Goal: Task Accomplishment & Management: Use online tool/utility

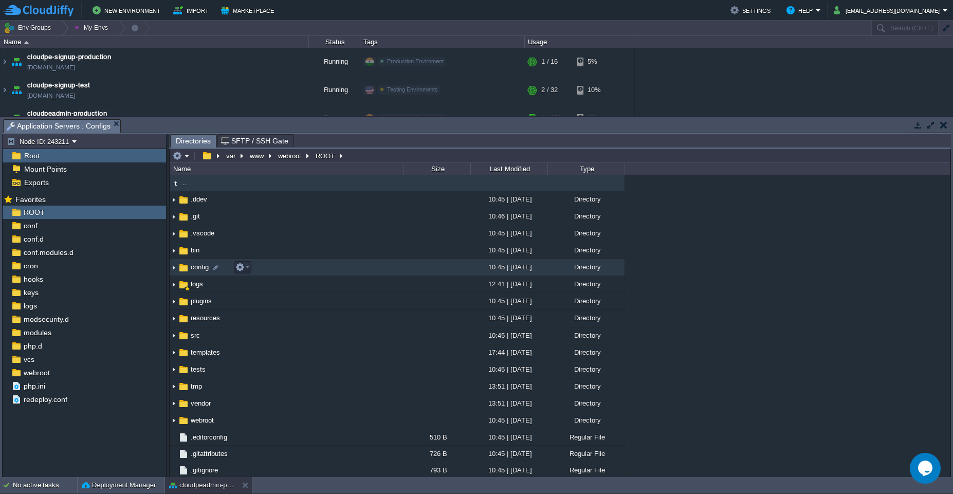
click at [274, 271] on td "config" at bounding box center [287, 267] width 234 height 17
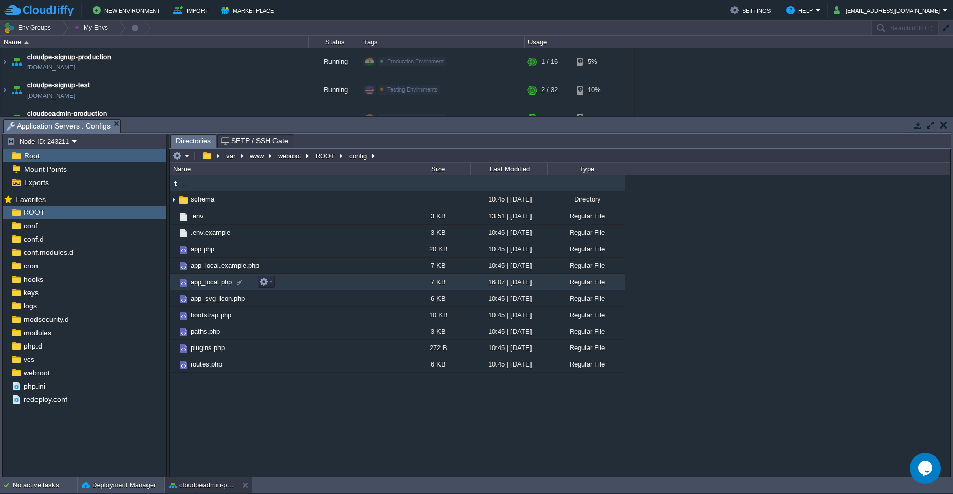
click at [315, 281] on td "app_local.php" at bounding box center [287, 282] width 234 height 16
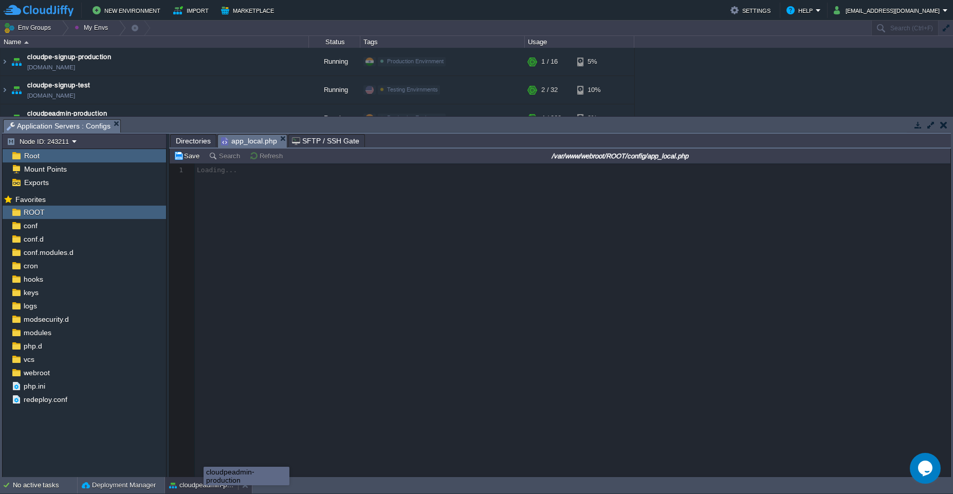
click at [204, 485] on button "cloudpeadmin-production" at bounding box center [201, 485] width 65 height 10
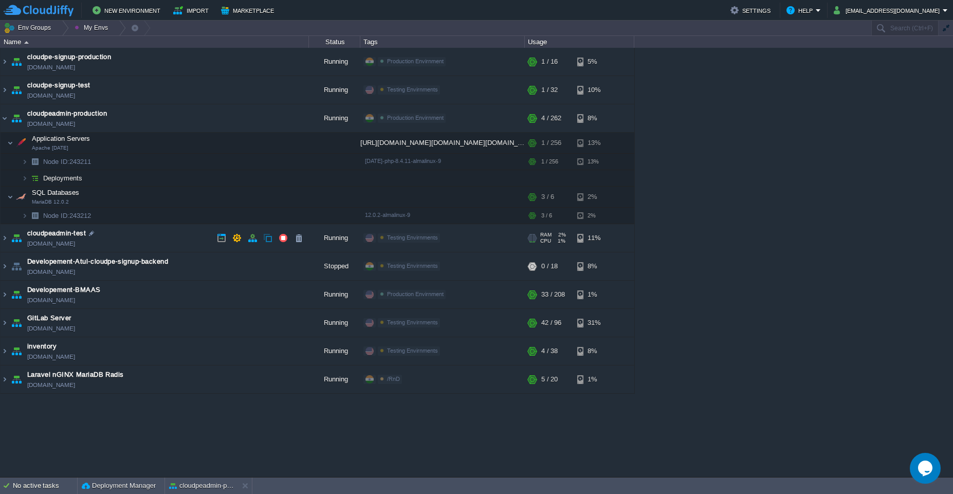
click at [143, 231] on td "cloudpeadmin-test [DOMAIN_NAME]" at bounding box center [155, 238] width 308 height 28
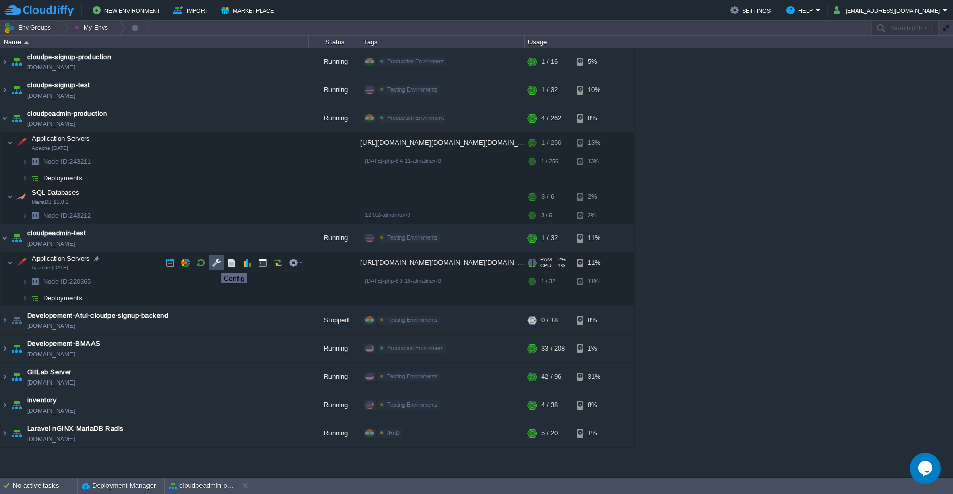
click at [213, 264] on button "button" at bounding box center [216, 262] width 9 height 9
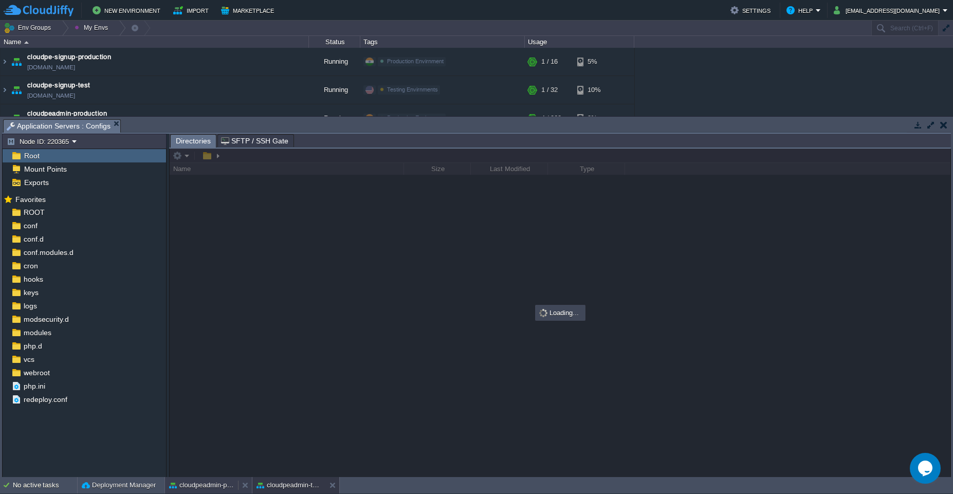
click at [197, 483] on body "New Environment Import Marketplace Bonus ₹0.00 Upgrade Account Settings Help [E…" at bounding box center [476, 247] width 953 height 494
click at [288, 493] on div "No active tasks Deployment Manager cloudpeadmin-production cloudpeadmin-test" at bounding box center [476, 485] width 953 height 17
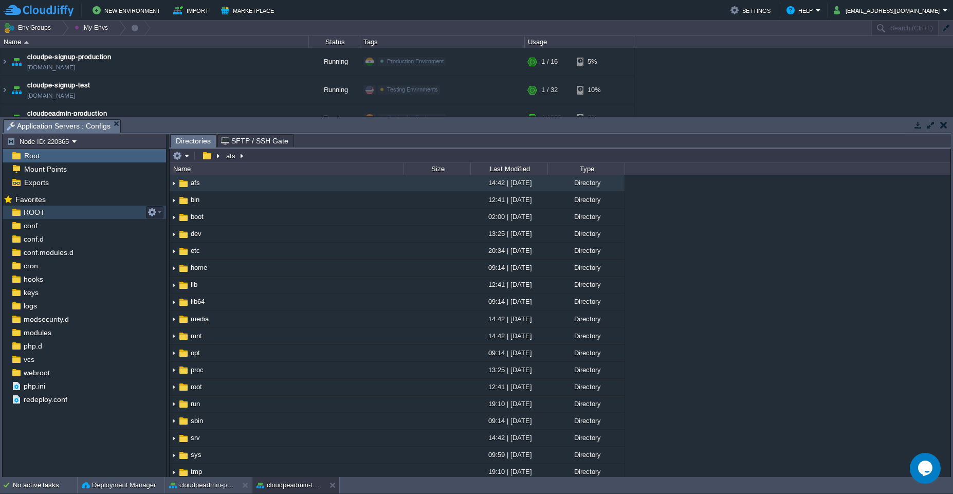
click at [52, 213] on div "ROOT" at bounding box center [84, 212] width 163 height 13
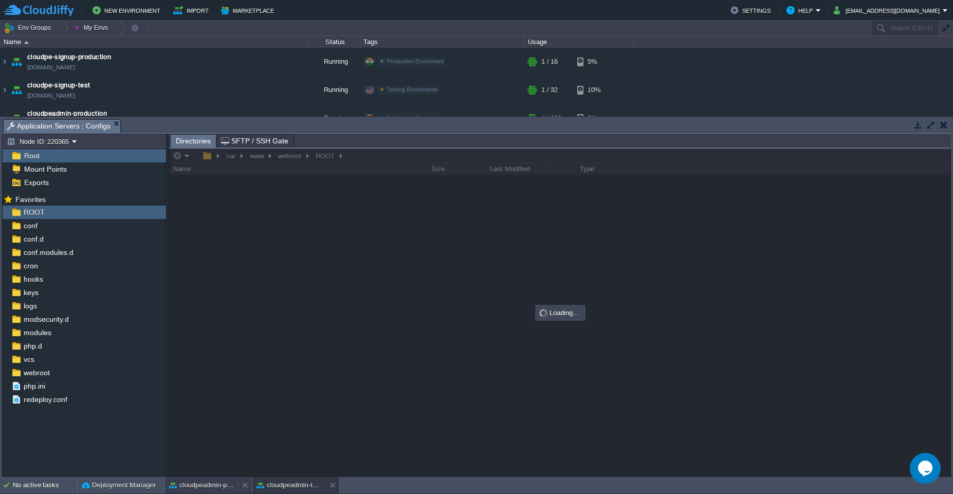
click at [187, 488] on button "cloudpeadmin-production" at bounding box center [201, 485] width 65 height 10
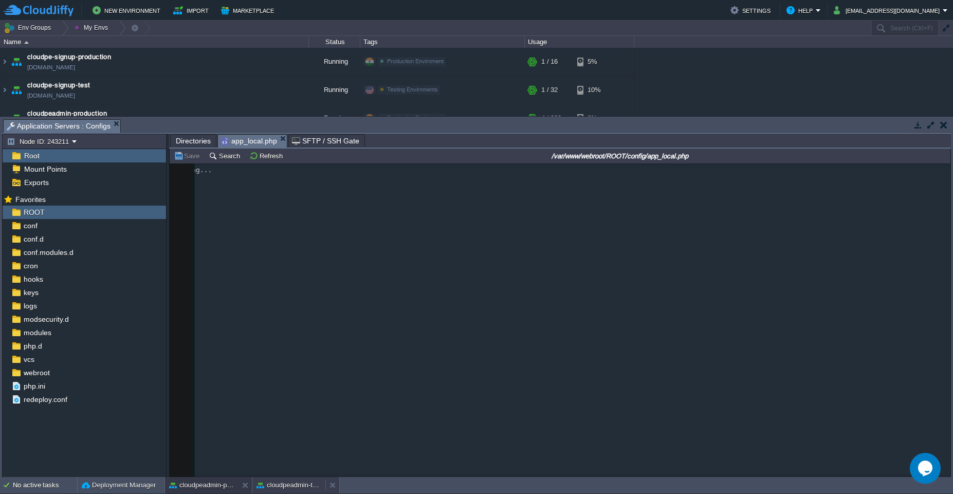
click at [271, 493] on div "cloudpeadmin-test" at bounding box center [288, 485] width 73 height 16
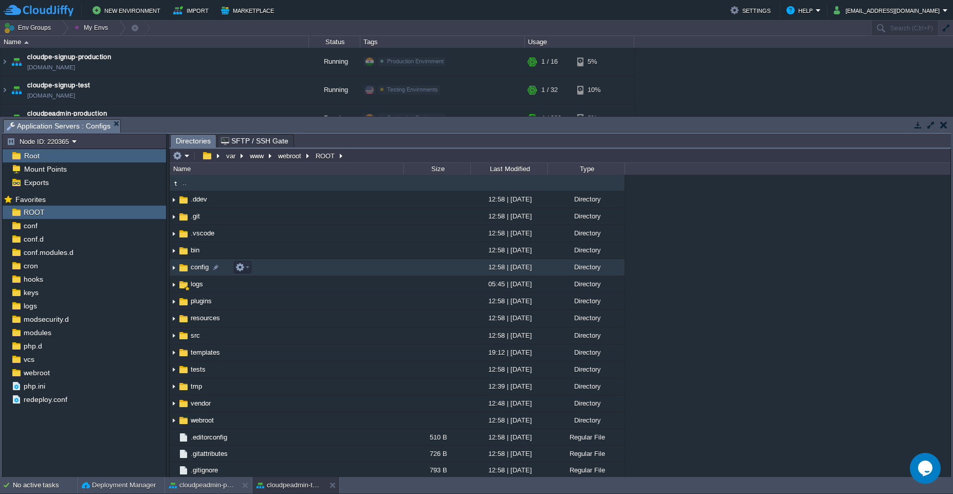
click at [303, 270] on td "config" at bounding box center [287, 267] width 234 height 17
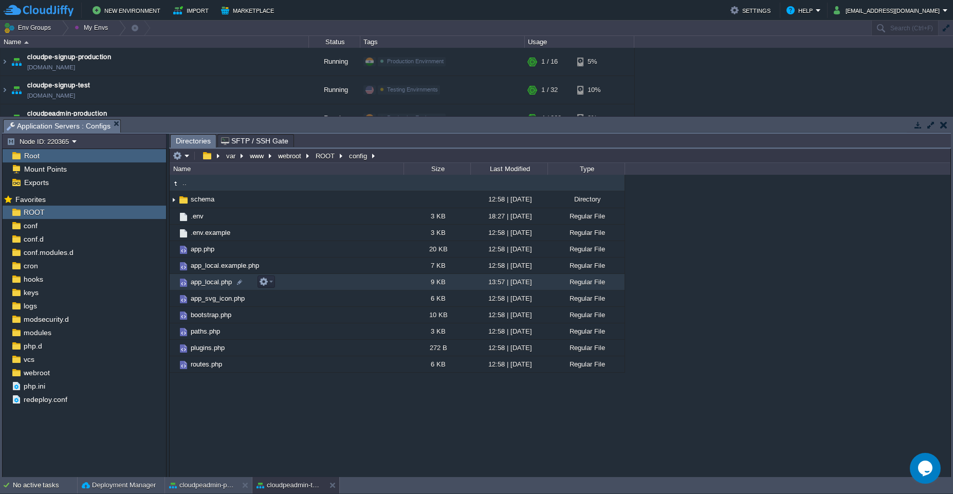
click at [326, 283] on td "app_local.php" at bounding box center [287, 282] width 234 height 16
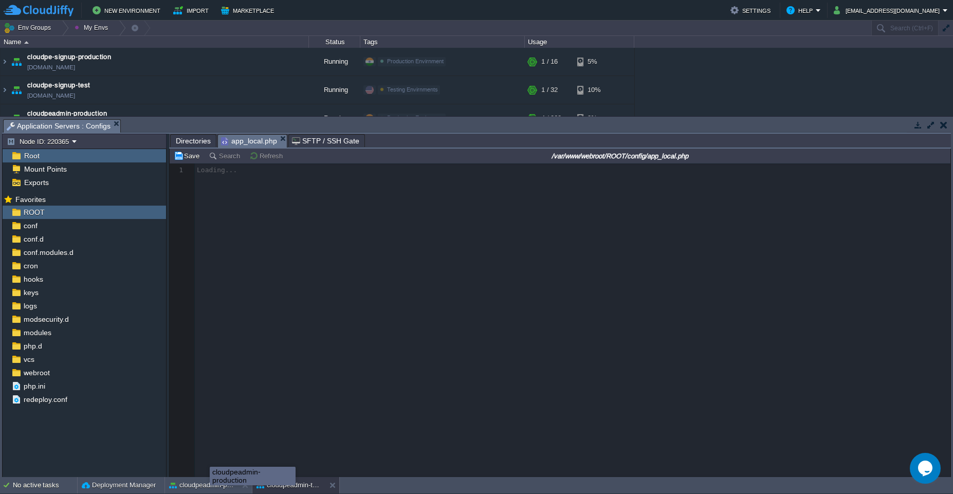
click at [210, 485] on div "cloudpeadmin-production" at bounding box center [253, 476] width 86 height 19
click at [192, 490] on button "cloudpeadmin-production" at bounding box center [201, 485] width 65 height 10
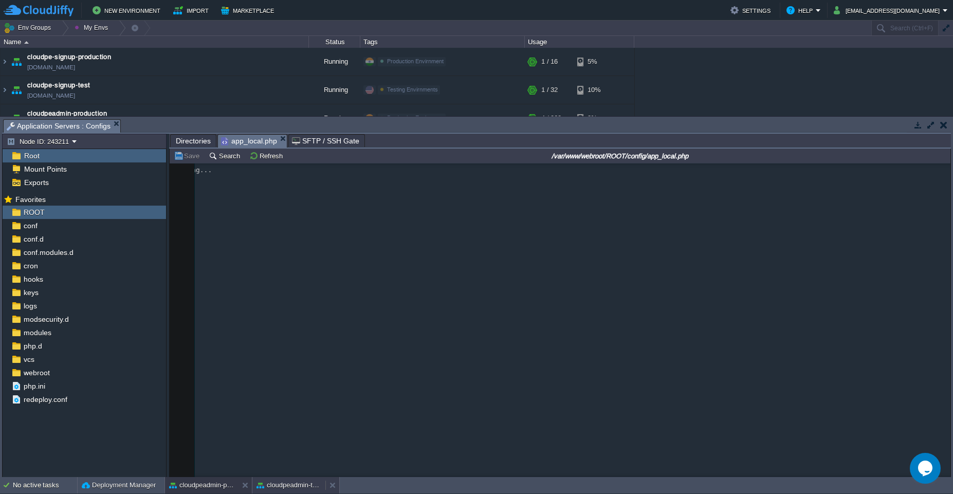
click at [270, 486] on button "cloudpeadmin-test" at bounding box center [288, 485] width 65 height 10
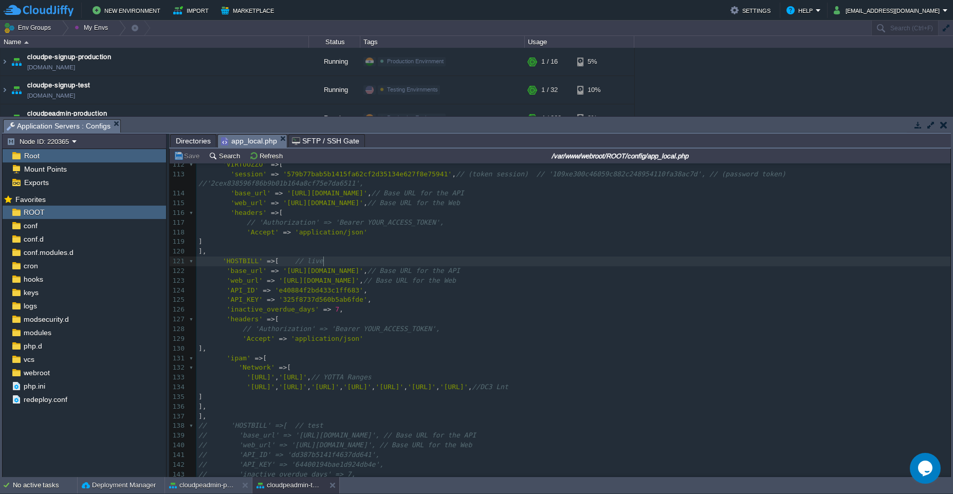
click at [337, 260] on pre "'HOSTBILL' => [ // live" at bounding box center [573, 261] width 754 height 10
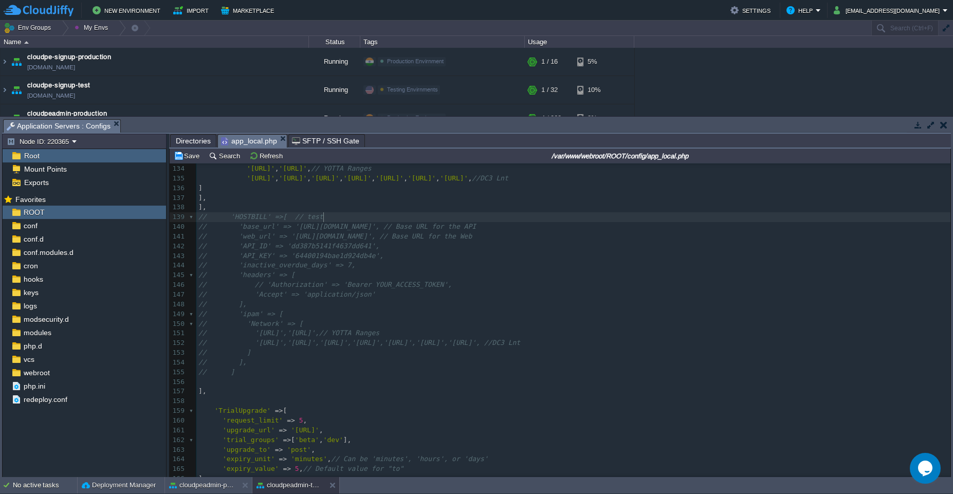
click at [341, 220] on pre "// 'HOSTBILL' =>[ // test" at bounding box center [573, 217] width 754 height 10
paste textarea "/"
type textarea "//"
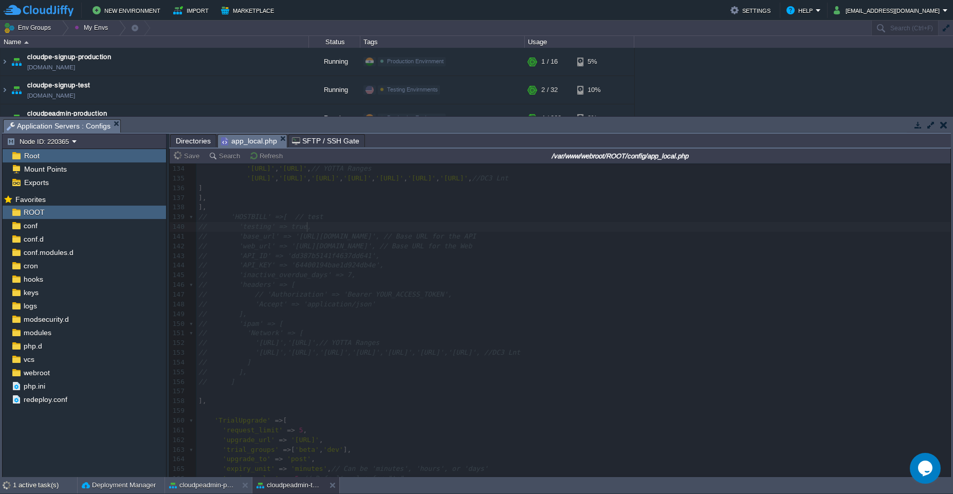
type textarea "true"
click at [194, 484] on div "cloudpeadmin-production" at bounding box center [237, 476] width 86 height 19
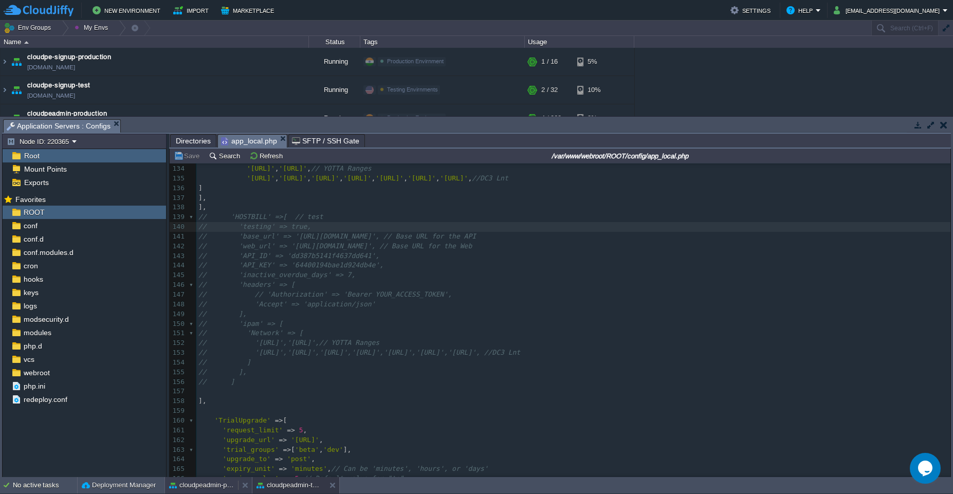
click at [200, 490] on div "cloudpeadmin-production" at bounding box center [201, 485] width 73 height 16
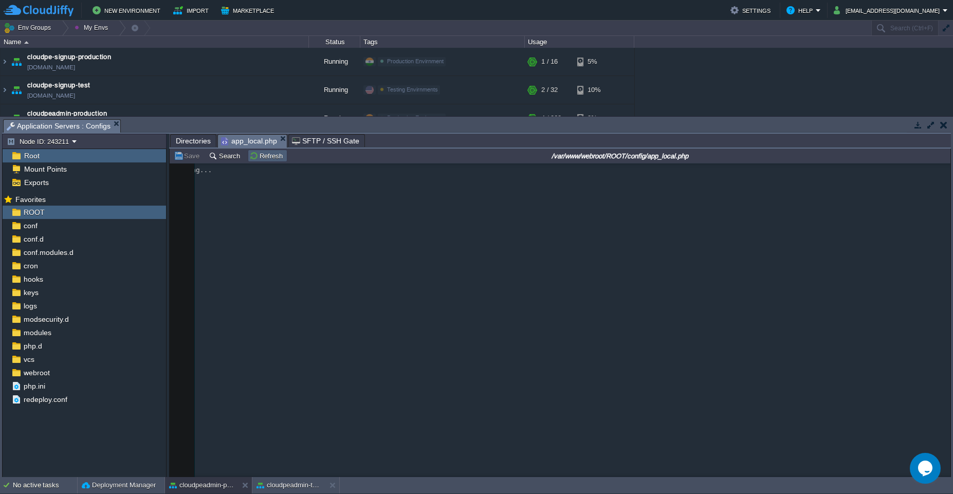
click at [268, 154] on button "Refresh" at bounding box center [267, 155] width 36 height 9
click at [272, 484] on button "cloudpeadmin-test" at bounding box center [288, 485] width 65 height 10
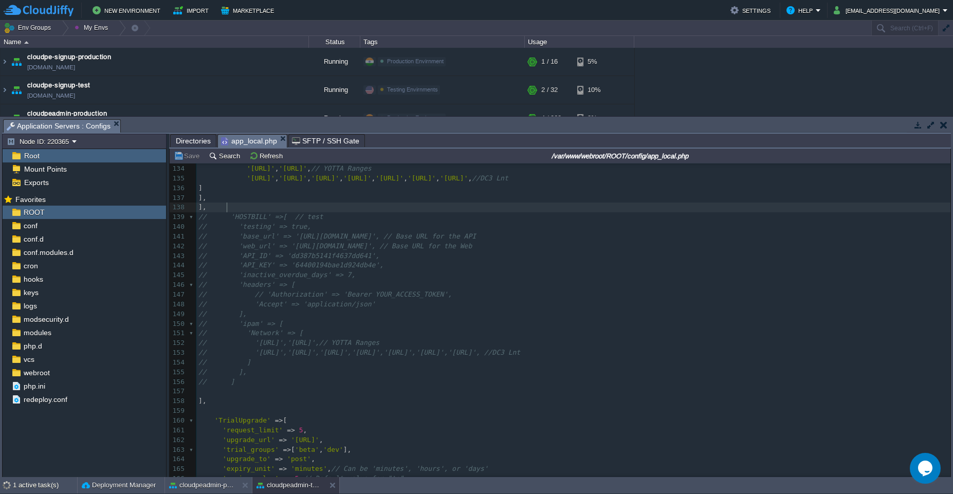
click at [283, 206] on pre "]," at bounding box center [573, 208] width 754 height 10
type textarea "/*"
type textarea "*/"
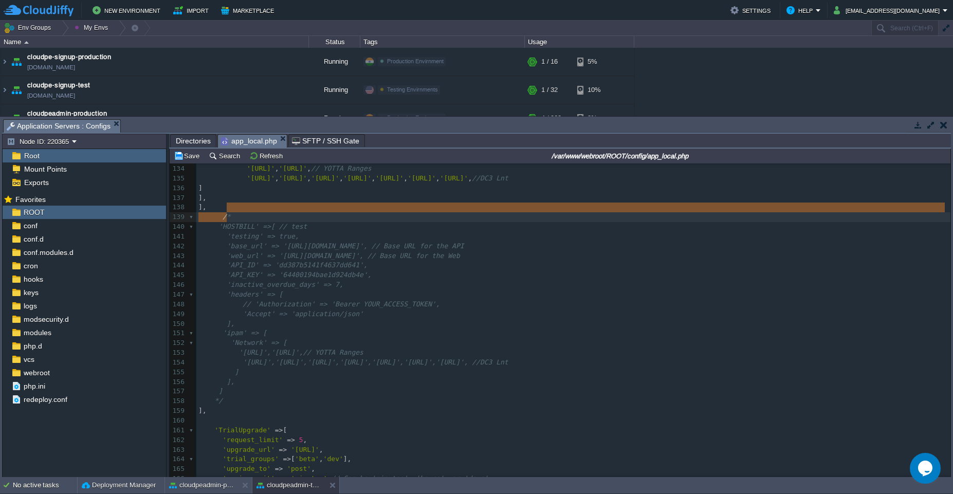
type textarea "/*"
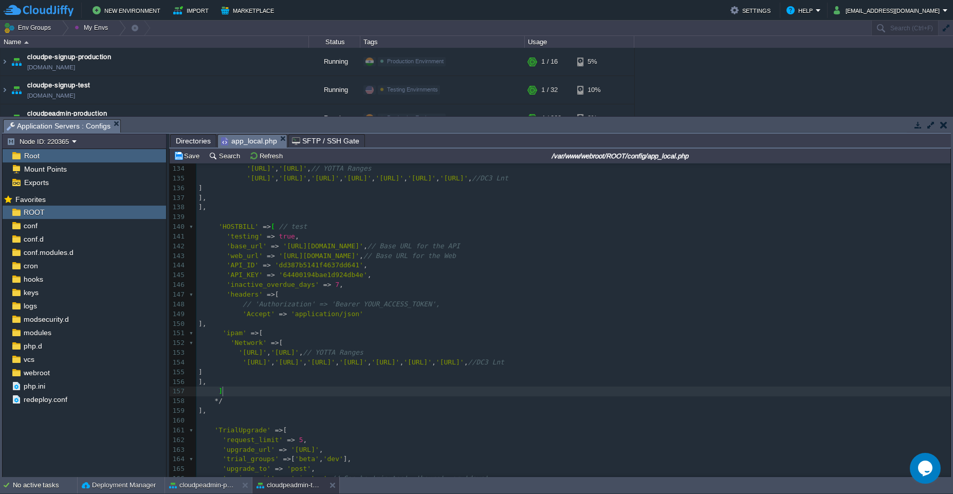
type textarea "*/"
paste textarea
click at [320, 223] on pre "'HOSTBILL' => [ // test" at bounding box center [573, 227] width 754 height 10
type textarea "'HOSTBILL' =>[ // test"
paste textarea "t"
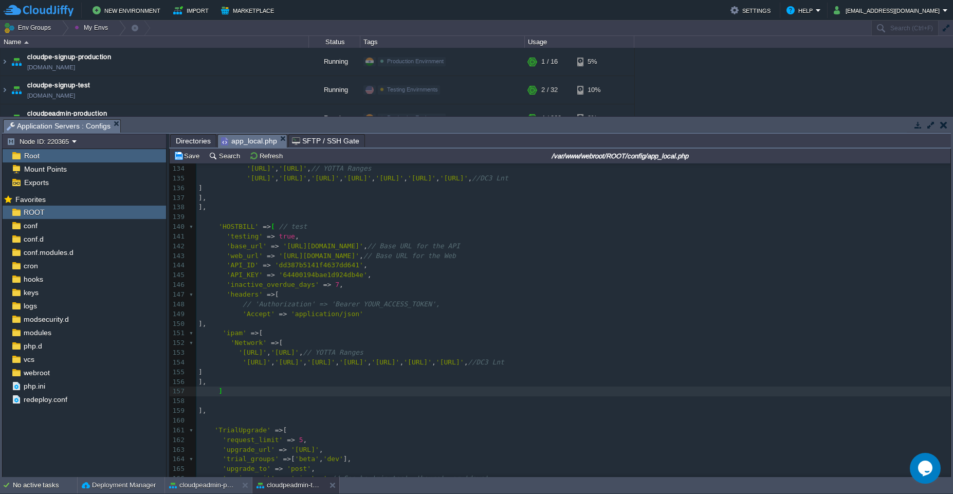
type textarea "],"
click at [326, 217] on pre at bounding box center [573, 217] width 754 height 10
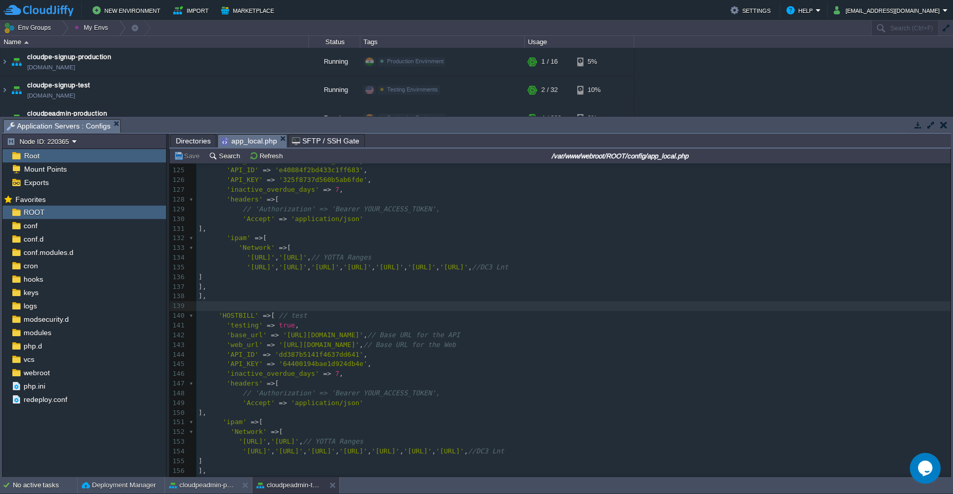
scroll to position [1205, 0]
type textarea "/*"
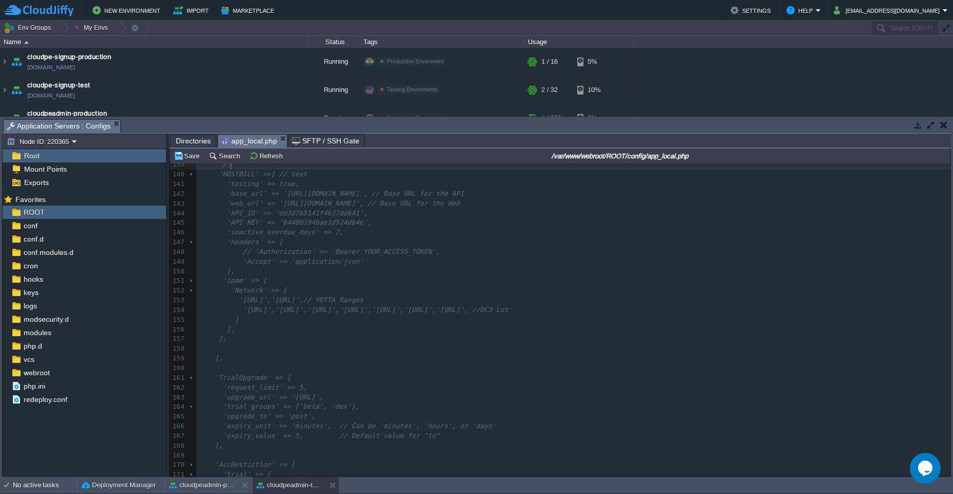
scroll to position [1354, 0]
click at [259, 335] on pre "]," at bounding box center [573, 337] width 754 height 10
type textarea "*/"
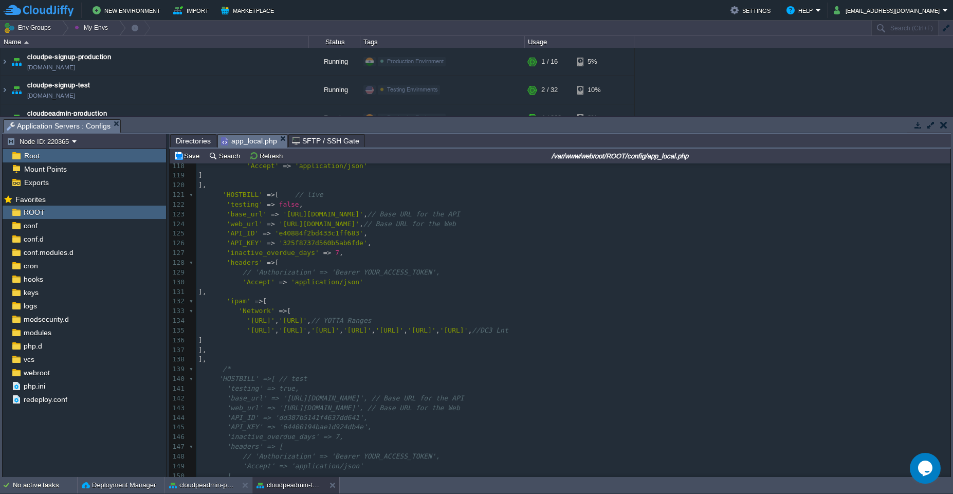
scroll to position [1153, 0]
click at [233, 362] on div "x <?php 110 // Virtuozzo API configuration 111 'Api' => [ 112 'VIRTUOZZO' => [ …" at bounding box center [573, 416] width 754 height 697
type textarea "/*"
click at [247, 181] on pre "]," at bounding box center [573, 179] width 754 height 10
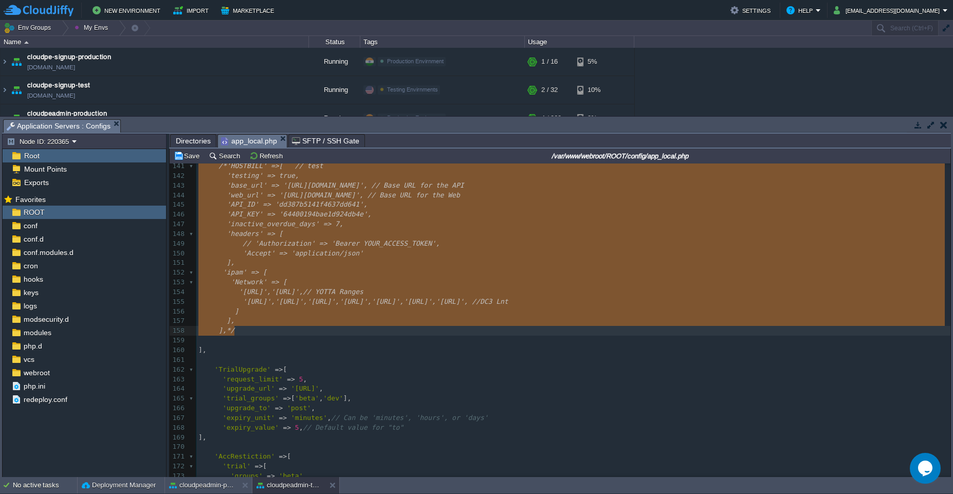
type textarea "'HOSTBILL' =>[ // live 'testing' => false, 'base_url' => '[URL][DOMAIN_NAME]', …"
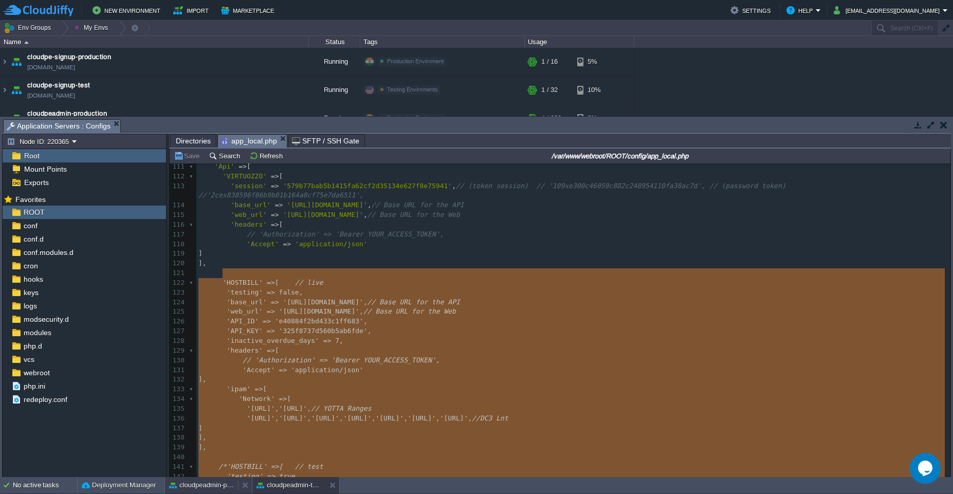
click at [199, 490] on div "cloudpeadmin-production" at bounding box center [201, 485] width 73 height 16
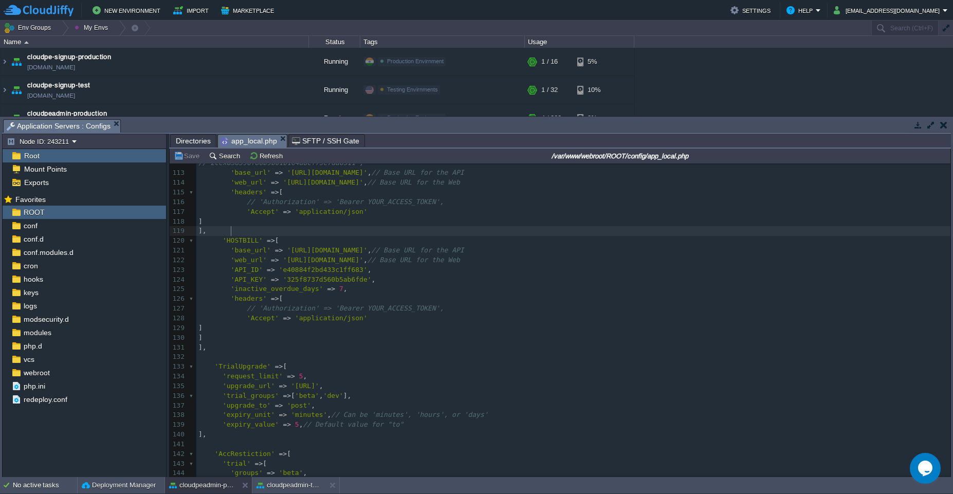
click at [239, 231] on pre "]," at bounding box center [573, 231] width 754 height 10
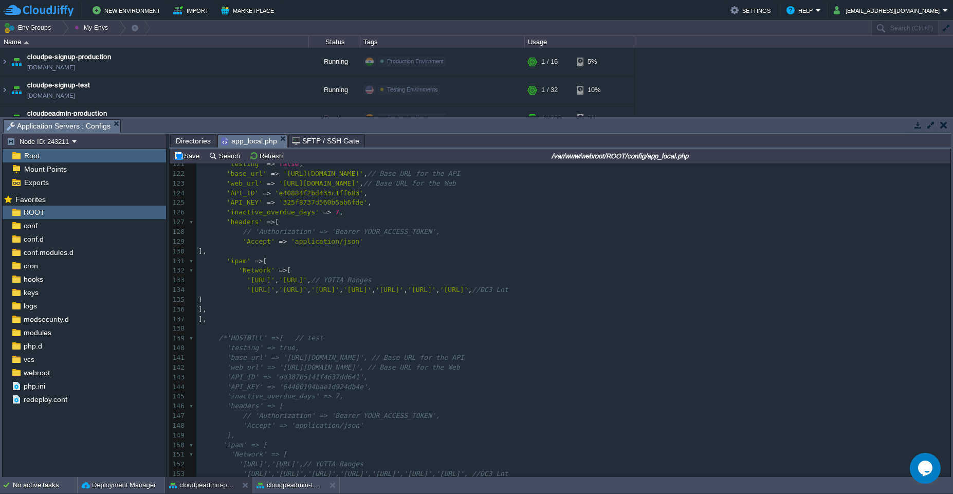
type textarea "/*'HOSTBILL' =>[ // test 'testing' => true, 'base_url' => '[URL][DOMAIN_NAME]',…"
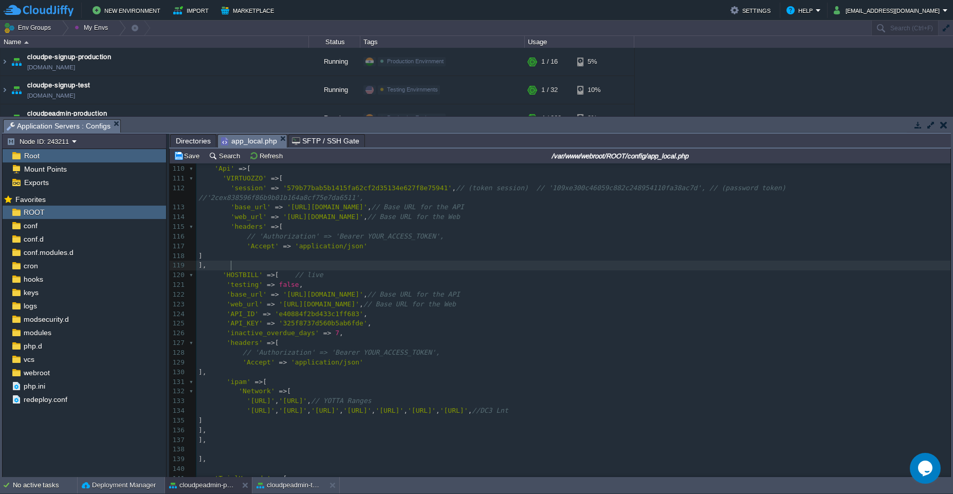
click at [257, 267] on pre "]," at bounding box center [573, 266] width 754 height 10
click at [272, 484] on button "cloudpeadmin-test" at bounding box center [288, 485] width 65 height 10
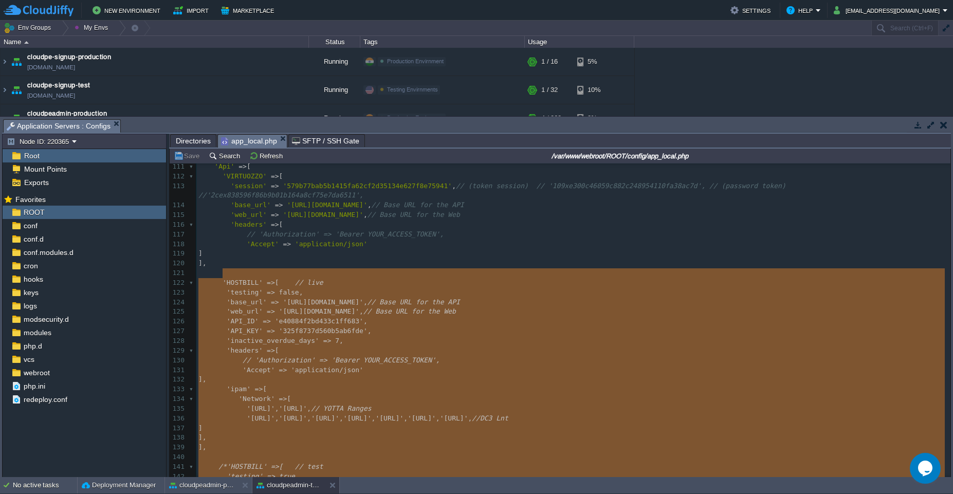
type textarea "-"
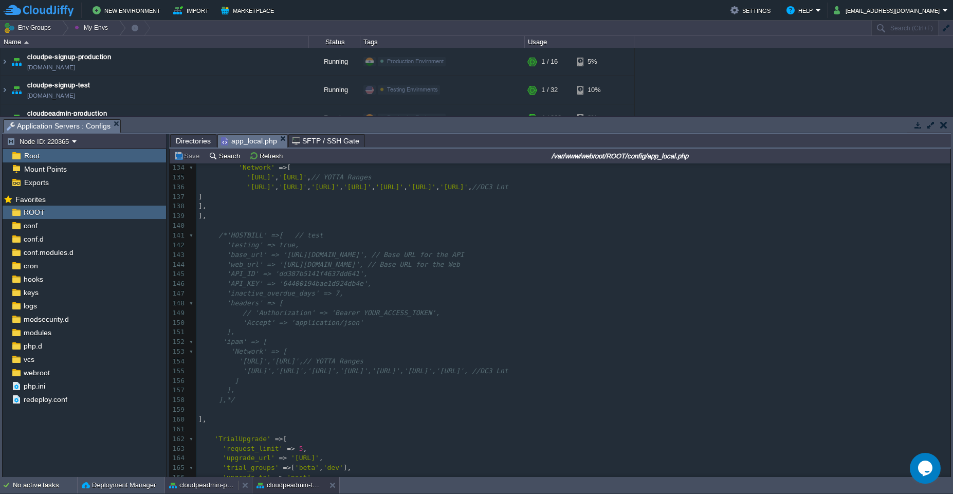
click at [209, 488] on button "cloudpeadmin-production" at bounding box center [201, 485] width 65 height 10
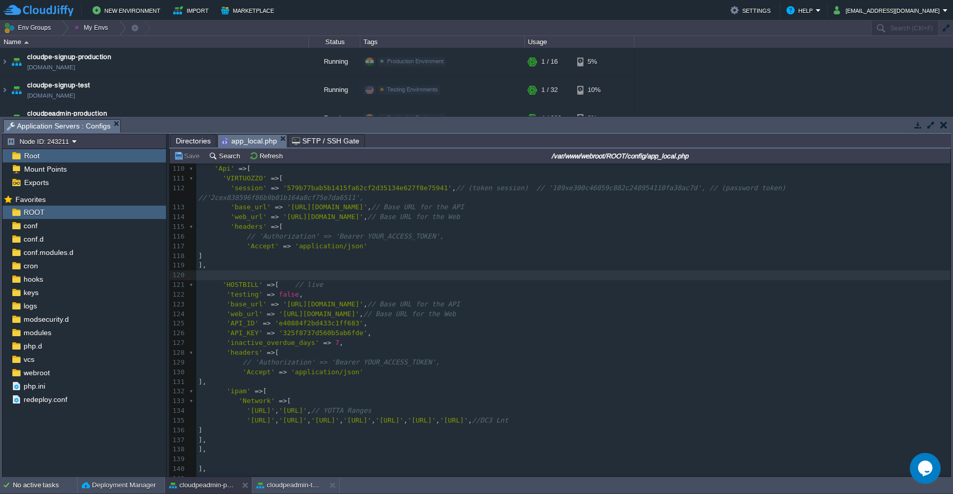
click at [320, 292] on pre "'testing' => false ," at bounding box center [573, 295] width 754 height 10
click at [272, 491] on div "cloudpeadmin-test" at bounding box center [288, 485] width 73 height 16
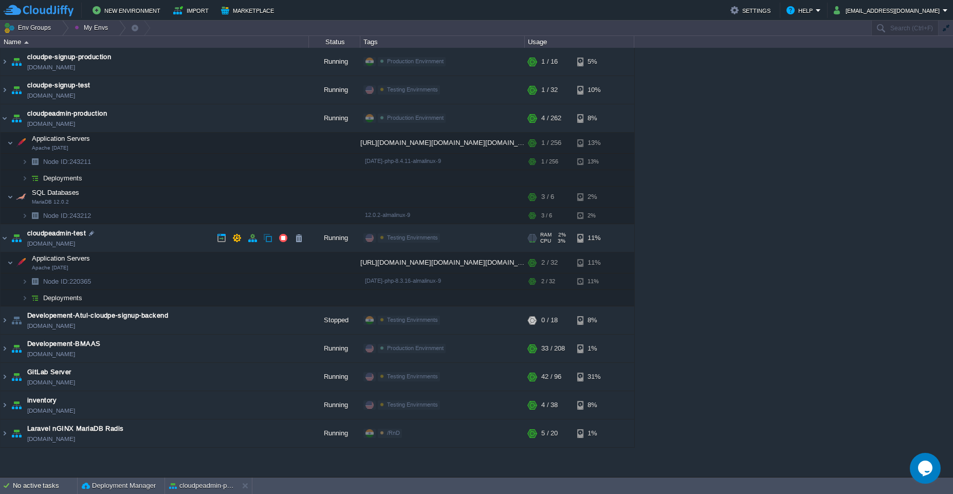
click at [159, 237] on td "cloudpeadmin-test [DOMAIN_NAME]" at bounding box center [155, 238] width 308 height 28
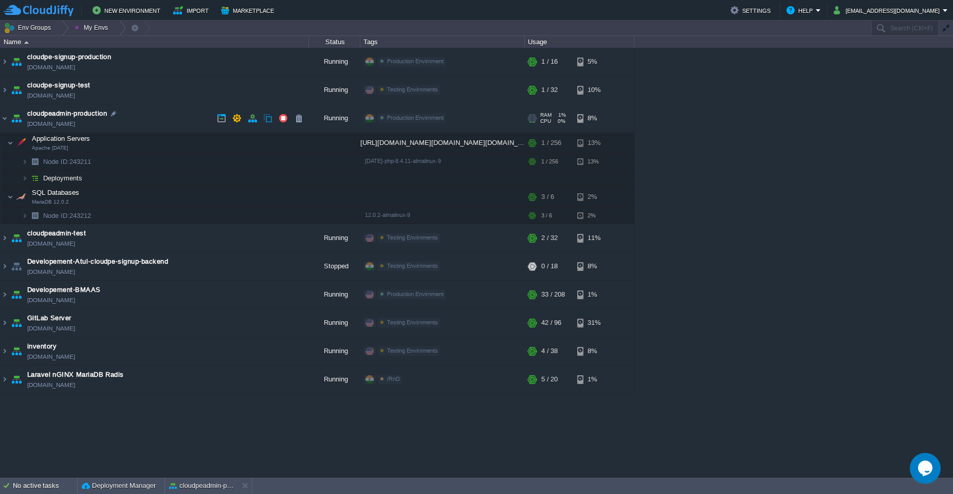
click at [149, 113] on td "cloudpeadmin-production [DOMAIN_NAME]" at bounding box center [155, 118] width 308 height 28
